Goal: Task Accomplishment & Management: Complete application form

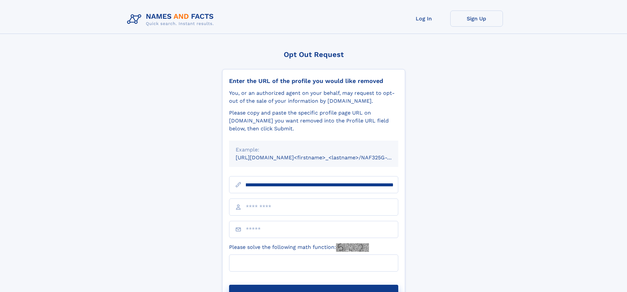
scroll to position [0, 81]
type input "**********"
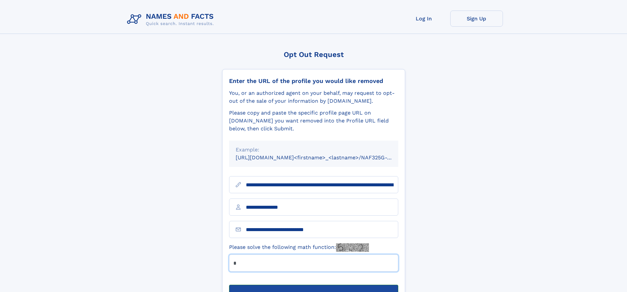
type input "*"
click at [313, 285] on button "Submit Opt Out Request" at bounding box center [313, 295] width 169 height 21
